Goal: Entertainment & Leisure: Consume media (video, audio)

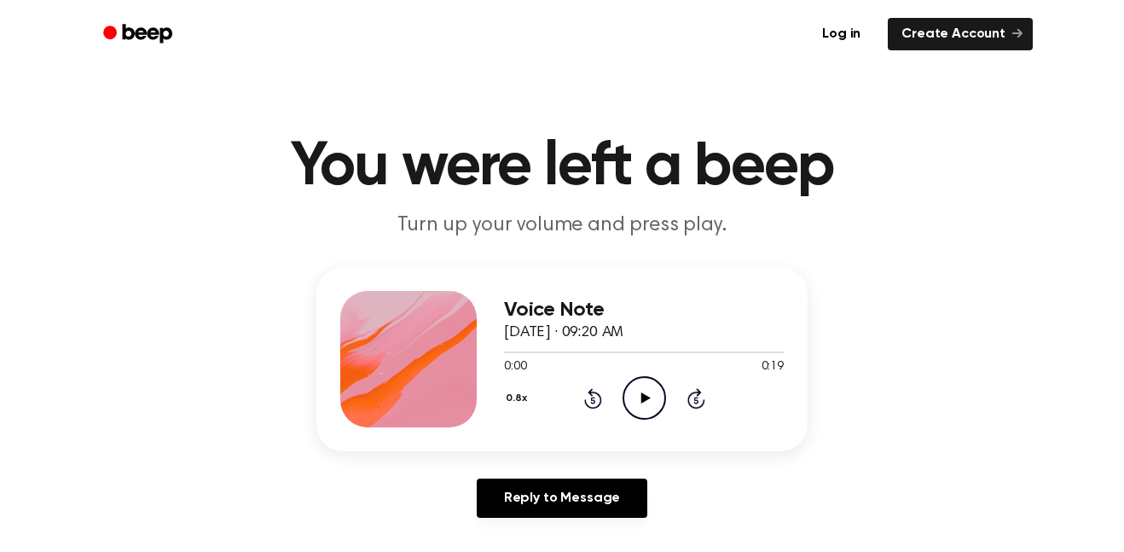
click at [652, 415] on icon "Play Audio" at bounding box center [643, 397] width 43 height 43
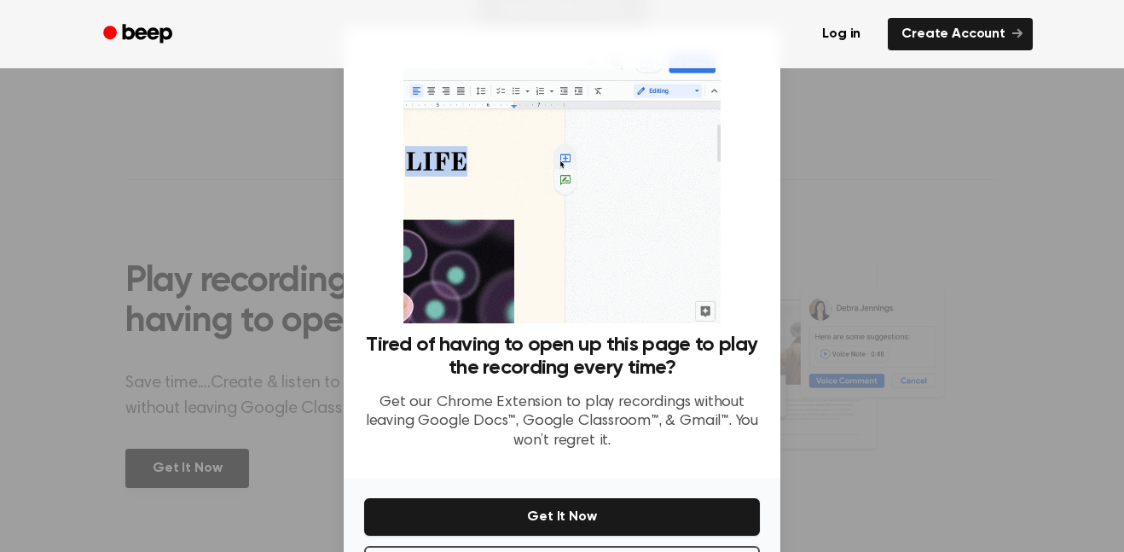
scroll to position [69, 0]
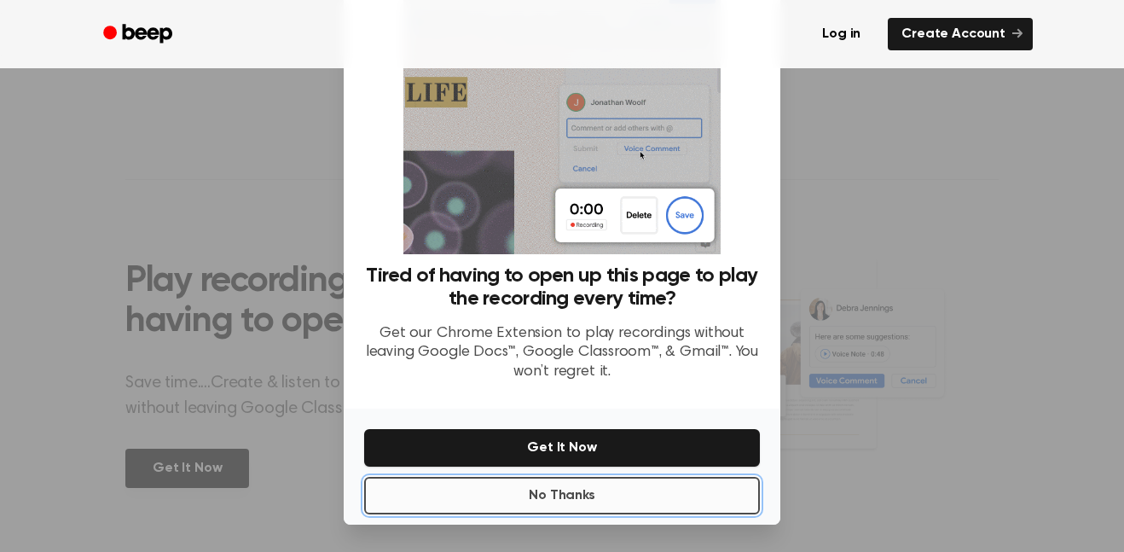
click at [707, 487] on button "No Thanks" at bounding box center [562, 496] width 396 height 38
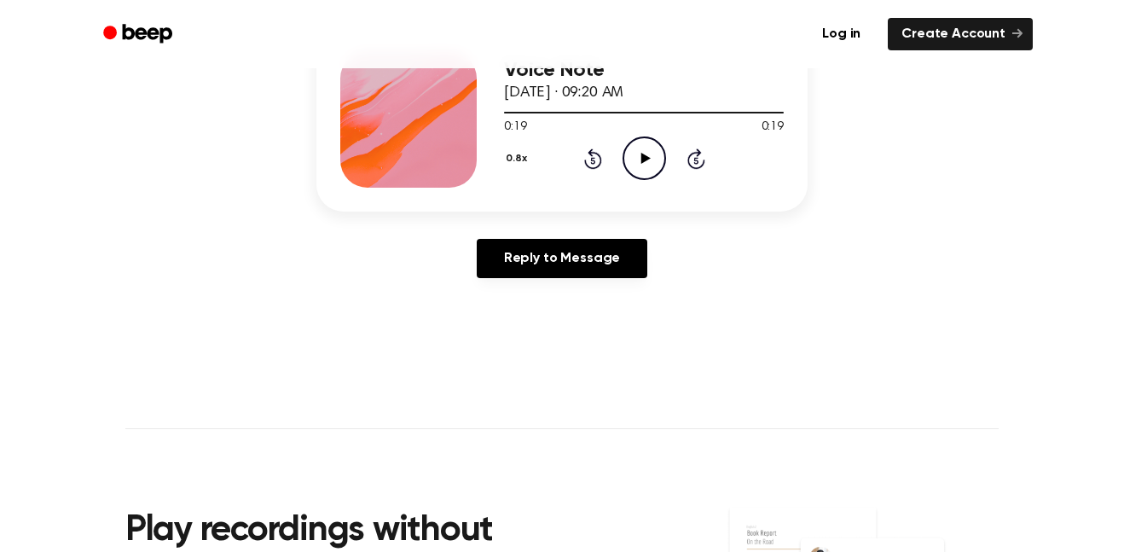
scroll to position [0, 0]
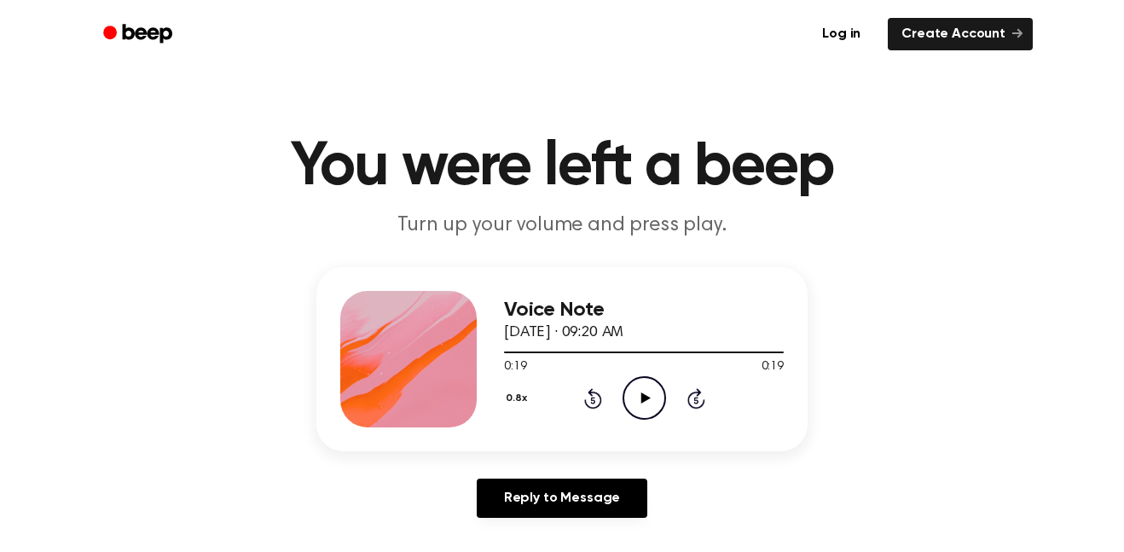
click at [649, 396] on icon "Play Audio" at bounding box center [643, 397] width 43 height 43
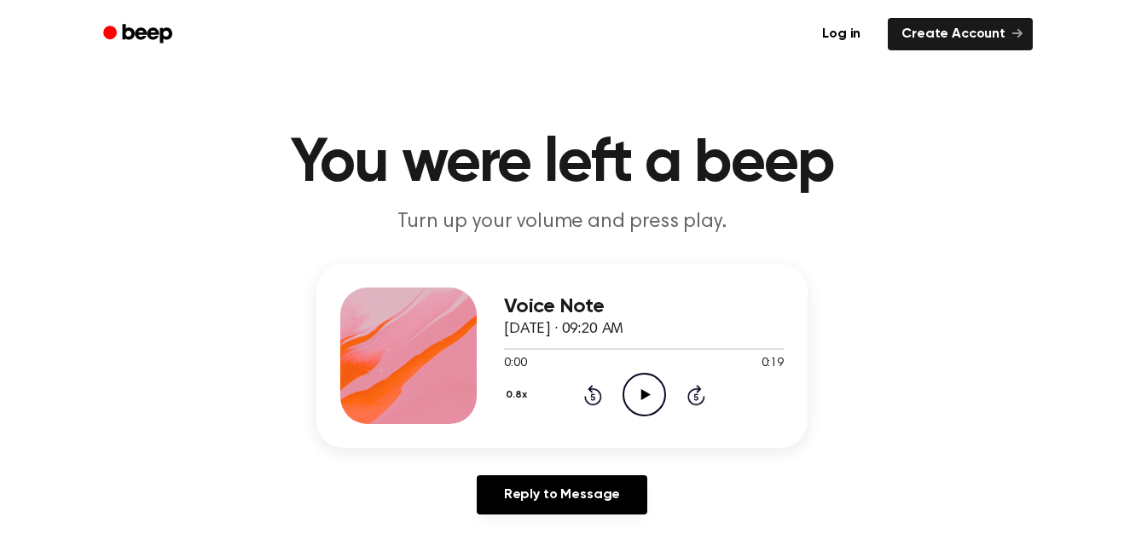
click at [648, 390] on icon "Play Audio" at bounding box center [643, 394] width 43 height 43
